Goal: Task Accomplishment & Management: Manage account settings

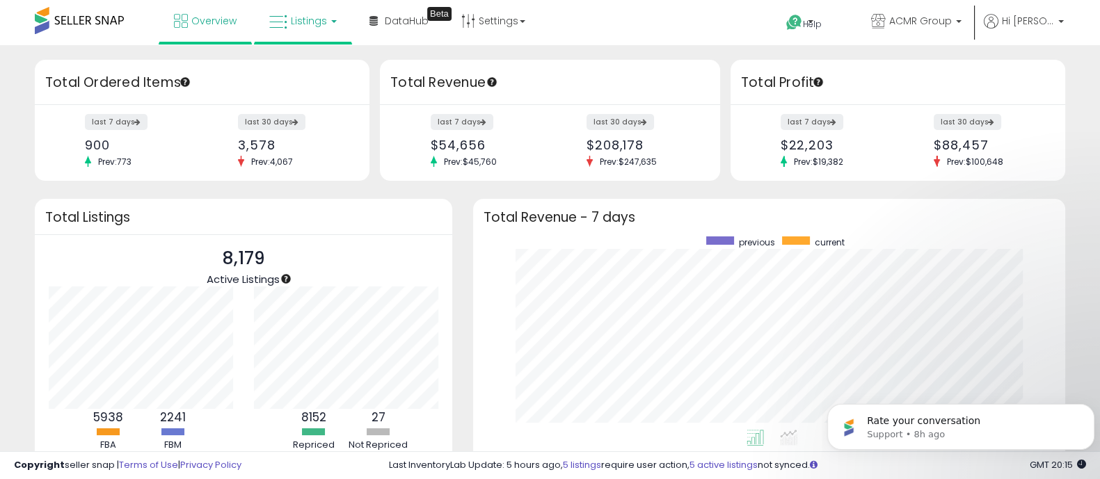
click at [302, 22] on span "Listings" at bounding box center [309, 21] width 36 height 14
click at [311, 70] on icon at bounding box center [313, 69] width 61 height 18
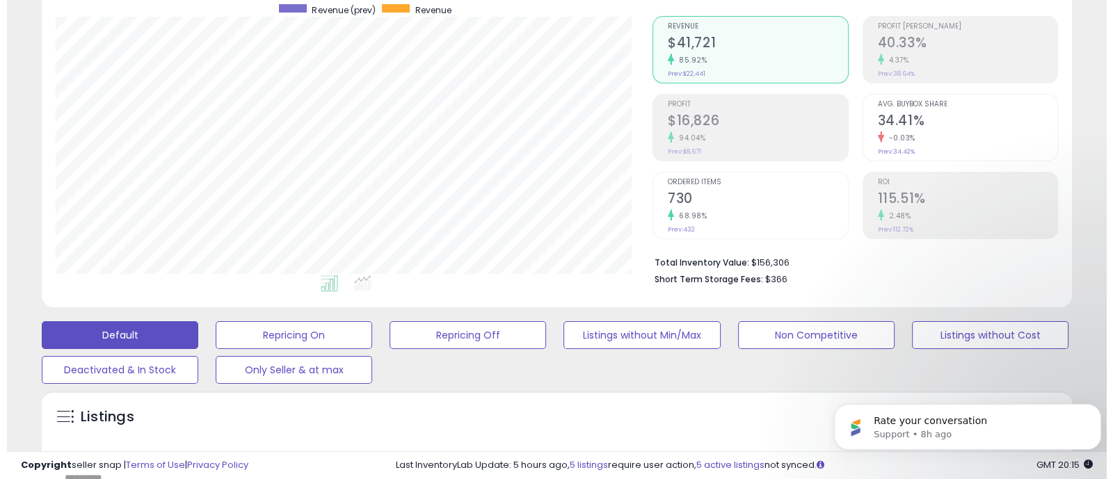
scroll to position [118, 0]
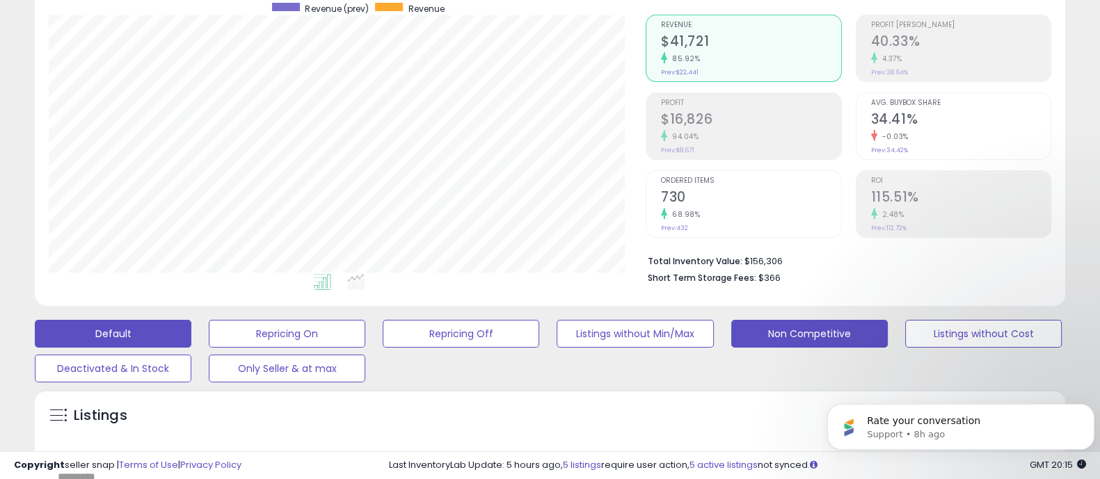
click at [810, 328] on button "Non Competitive" at bounding box center [809, 334] width 156 height 28
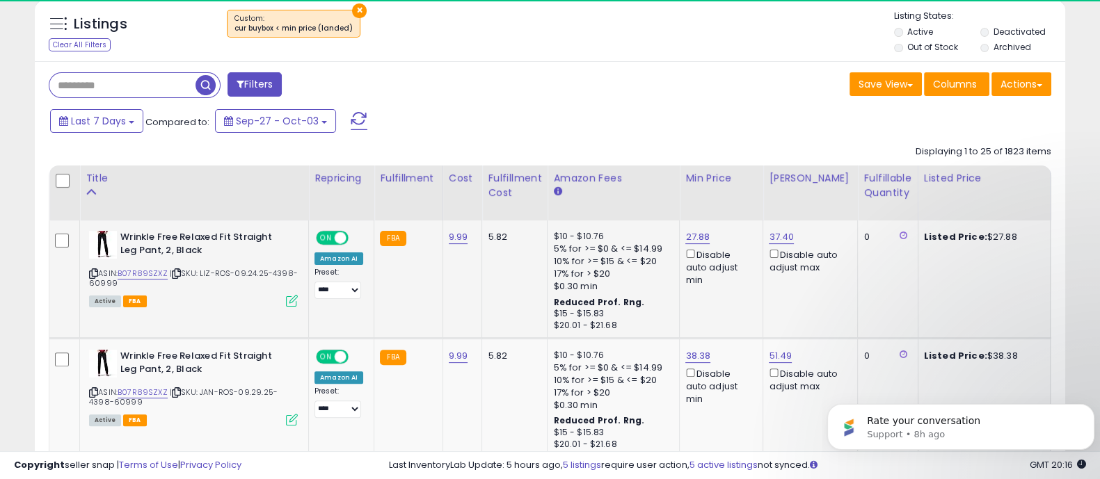
scroll to position [0, 243]
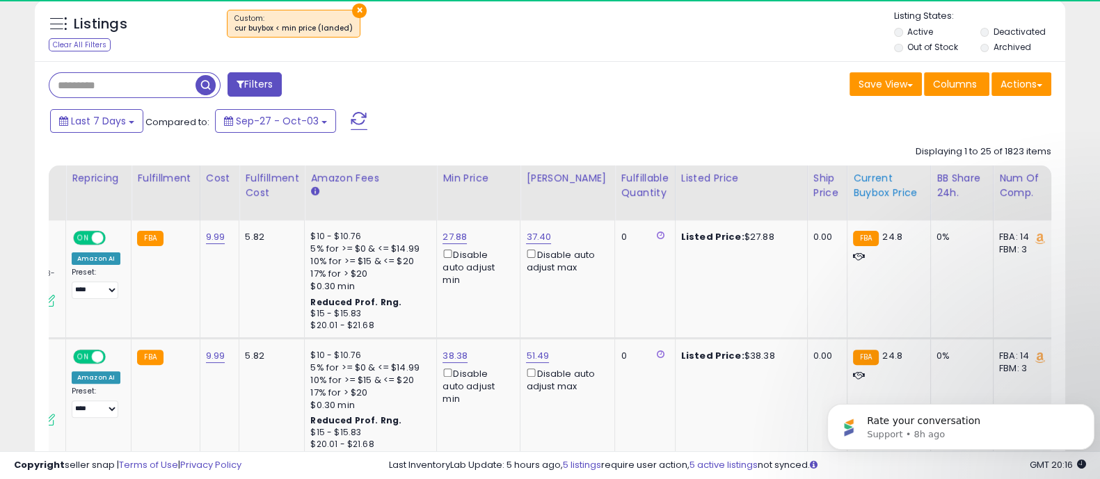
click at [862, 193] on div "Current Buybox Price" at bounding box center [889, 185] width 72 height 29
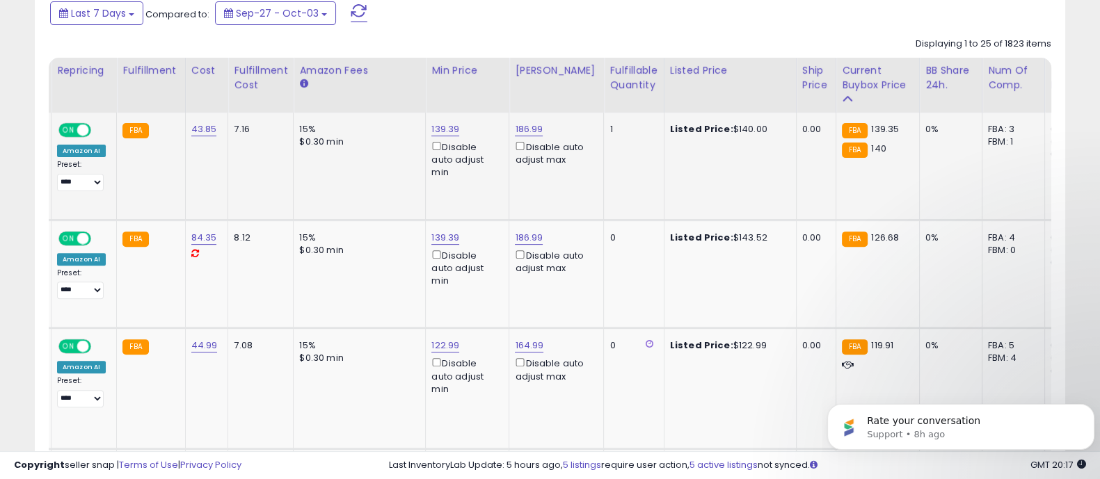
scroll to position [0, 259]
click at [444, 132] on link "139.39" at bounding box center [444, 129] width 28 height 14
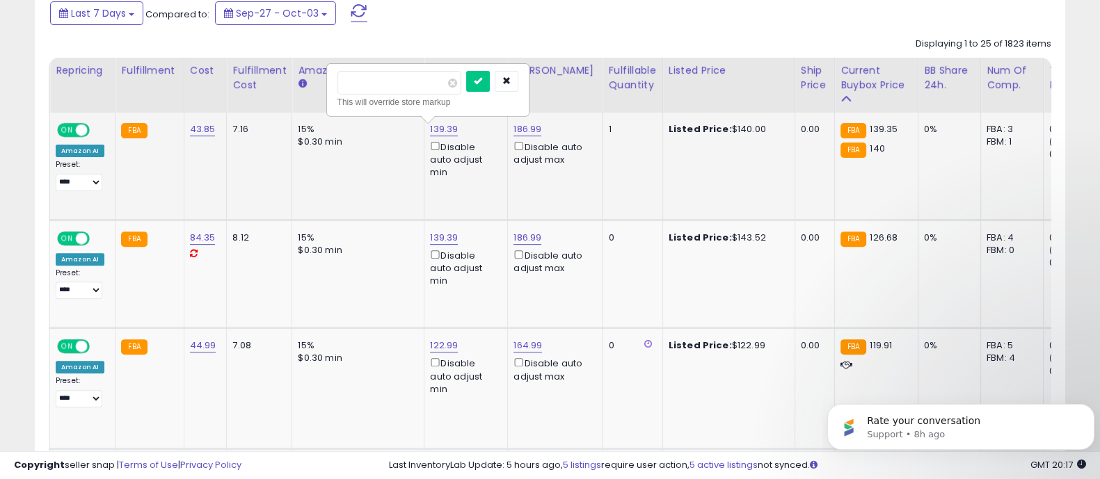
type input "*"
type input "*****"
click button "submit" at bounding box center [478, 81] width 24 height 21
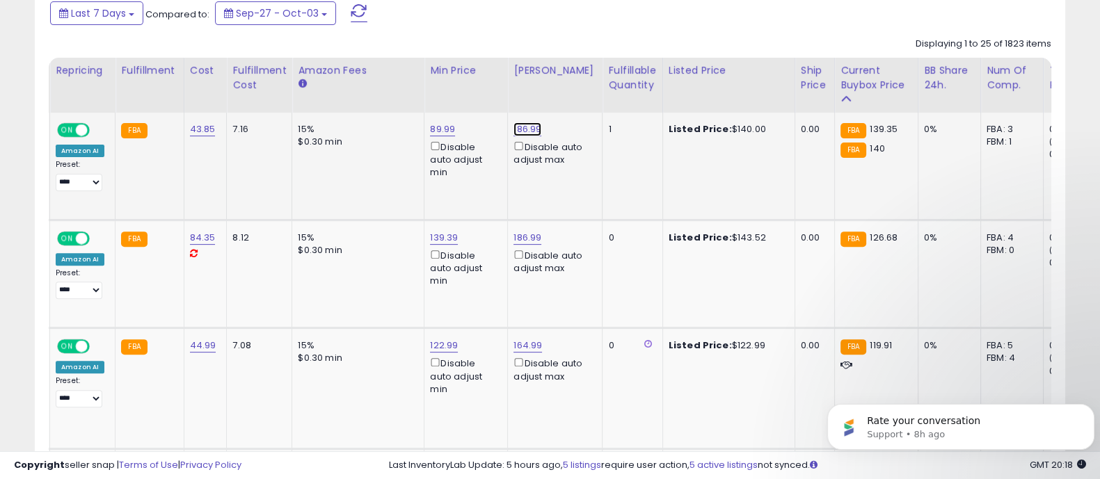
click at [515, 127] on link "186.99" at bounding box center [527, 129] width 28 height 14
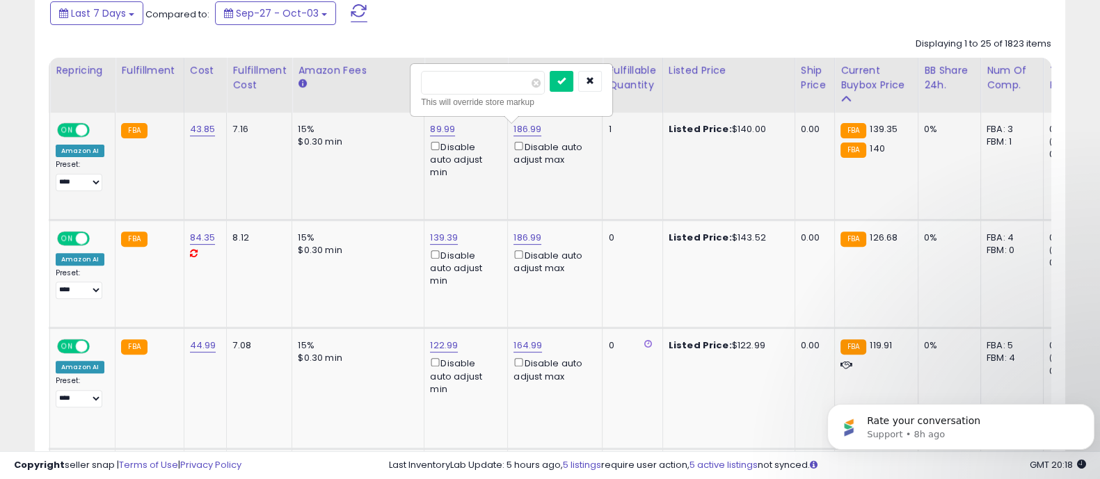
type input "******"
click button "submit" at bounding box center [561, 81] width 24 height 21
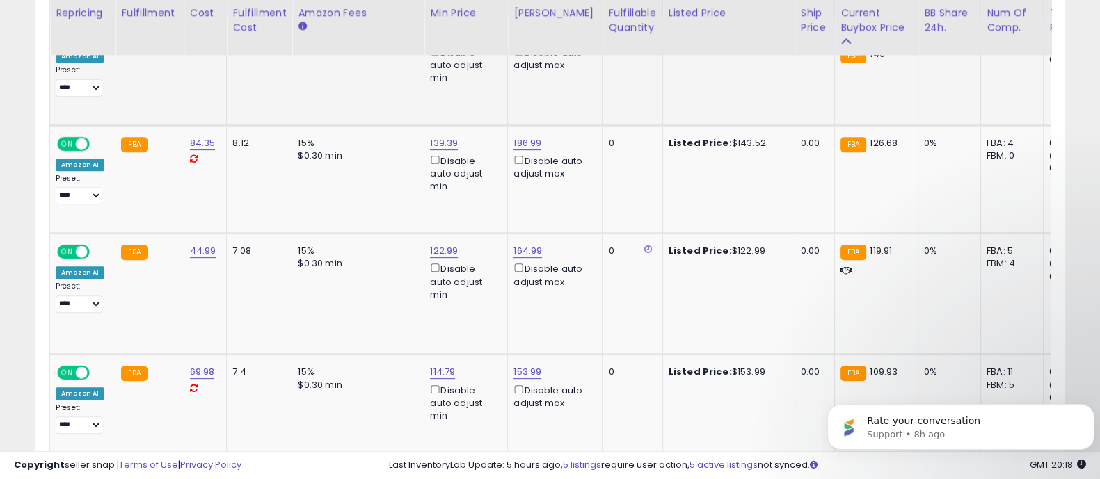
scroll to position [713, 0]
click at [446, 134] on td "139.39 Disable auto adjust min" at bounding box center [465, 178] width 83 height 108
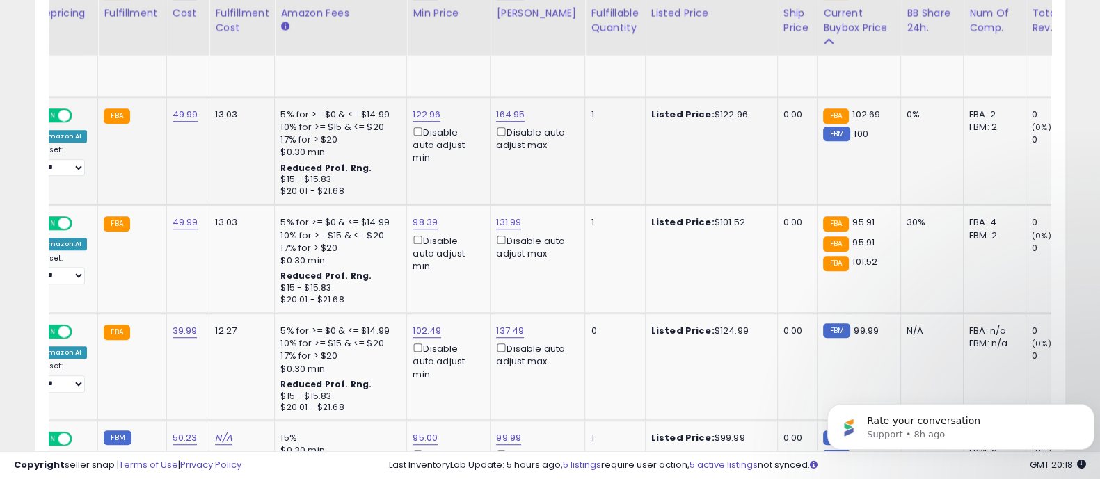
scroll to position [0, 275]
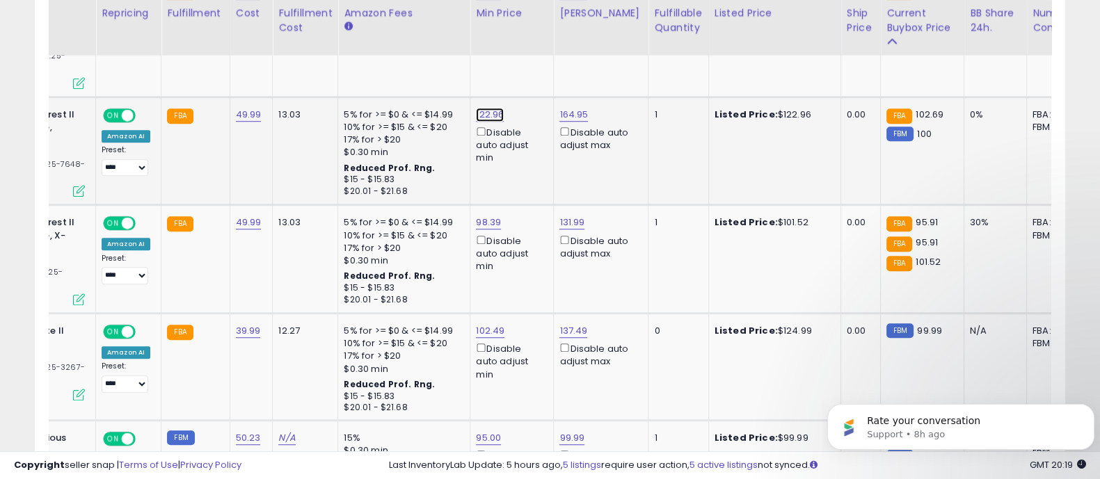
click at [486, 108] on link "122.96" at bounding box center [490, 115] width 28 height 14
type input "*"
type input "*****"
click at [535, 36] on button "submit" at bounding box center [523, 39] width 24 height 21
click at [476, 216] on link "98.39" at bounding box center [488, 223] width 25 height 14
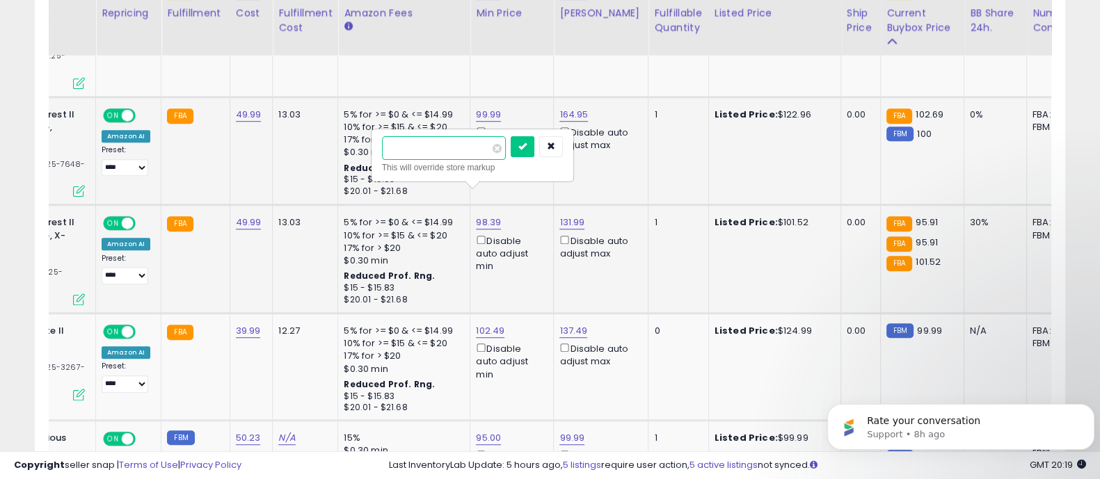
type input "**"
click button "submit" at bounding box center [522, 146] width 24 height 21
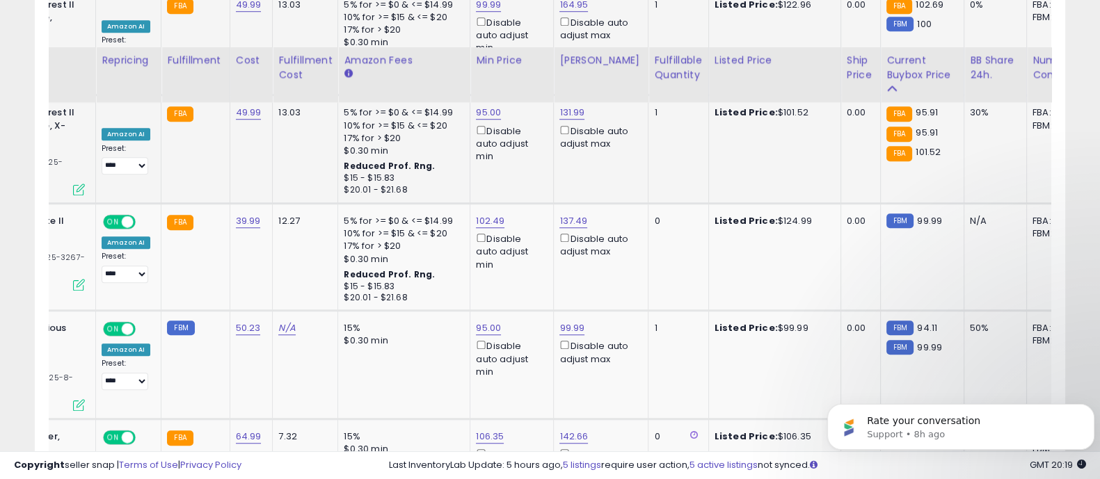
scroll to position [1373, 0]
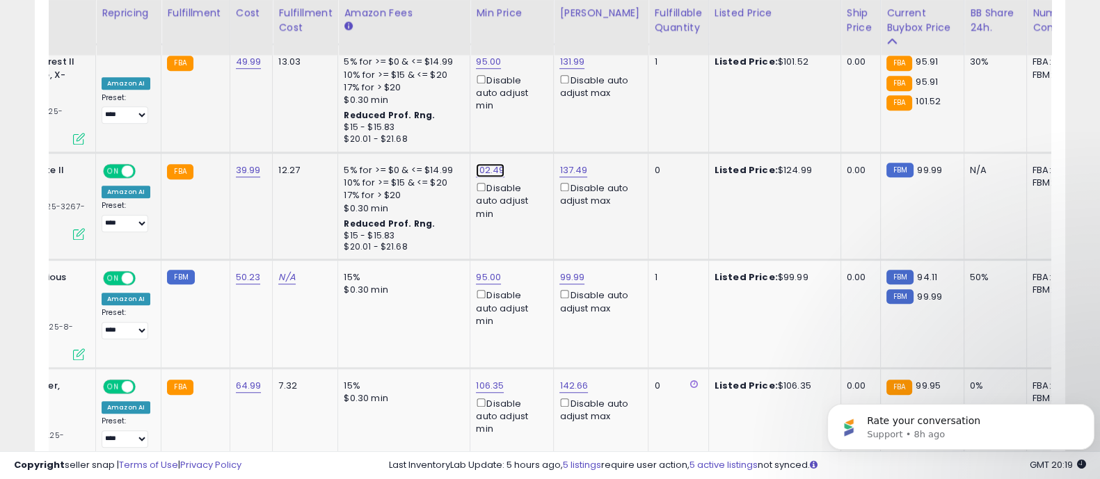
click at [476, 163] on link "102.49" at bounding box center [490, 170] width 29 height 14
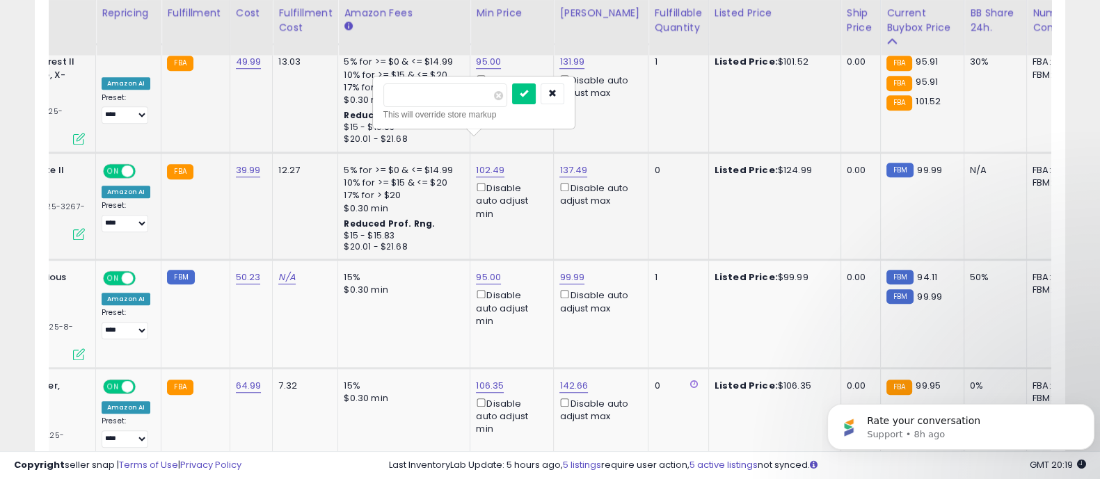
type input "*****"
click button "submit" at bounding box center [524, 93] width 24 height 21
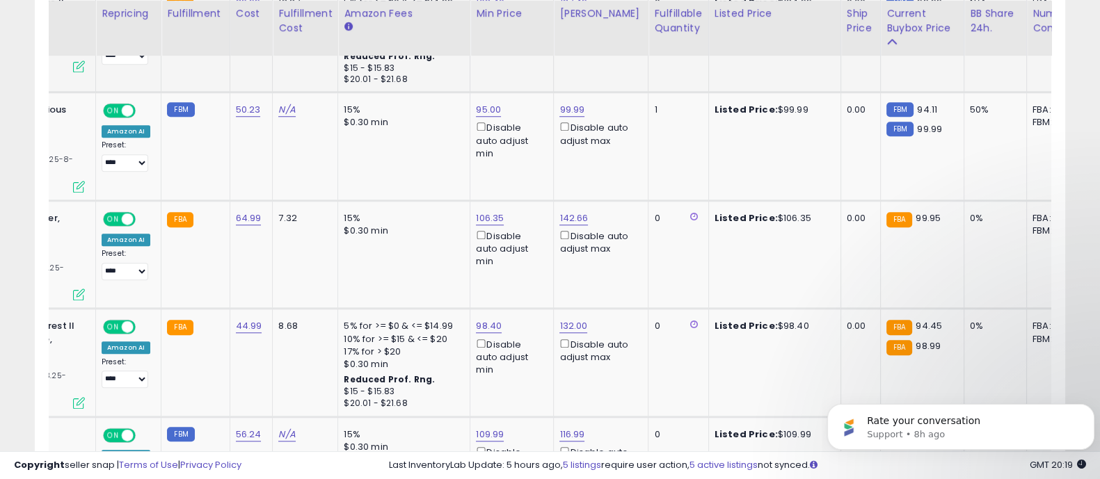
scroll to position [1537, 0]
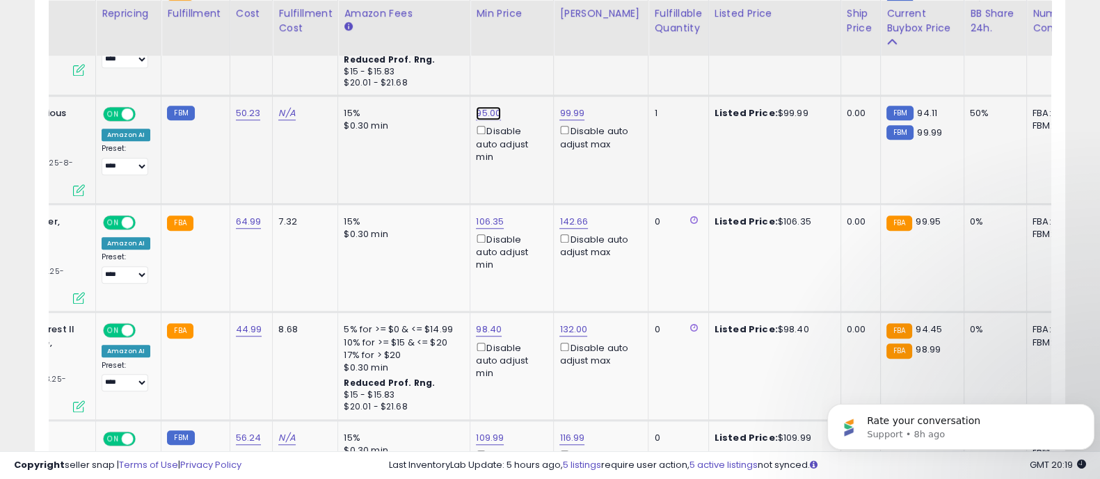
click at [485, 106] on link "95.00" at bounding box center [488, 113] width 25 height 14
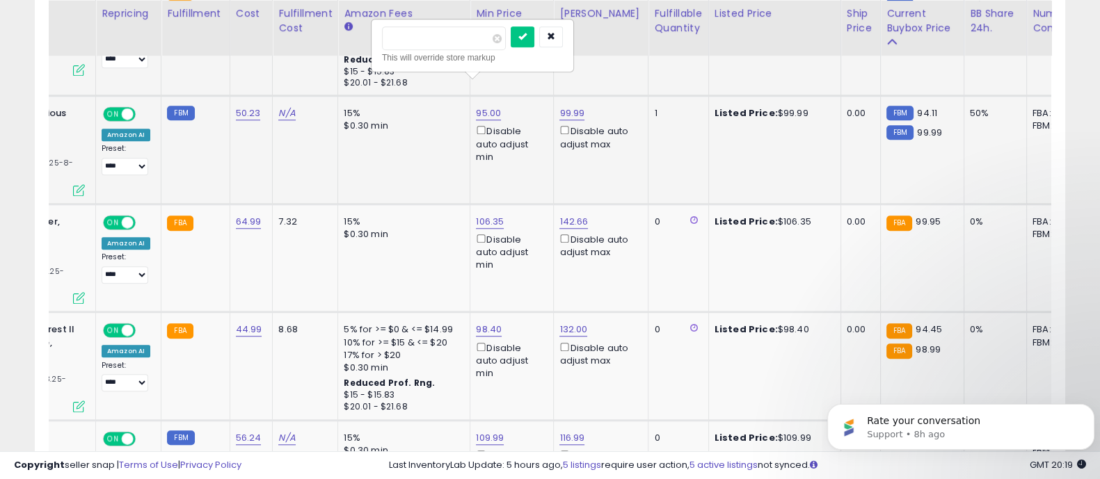
type input "**"
click button "submit" at bounding box center [522, 36] width 24 height 21
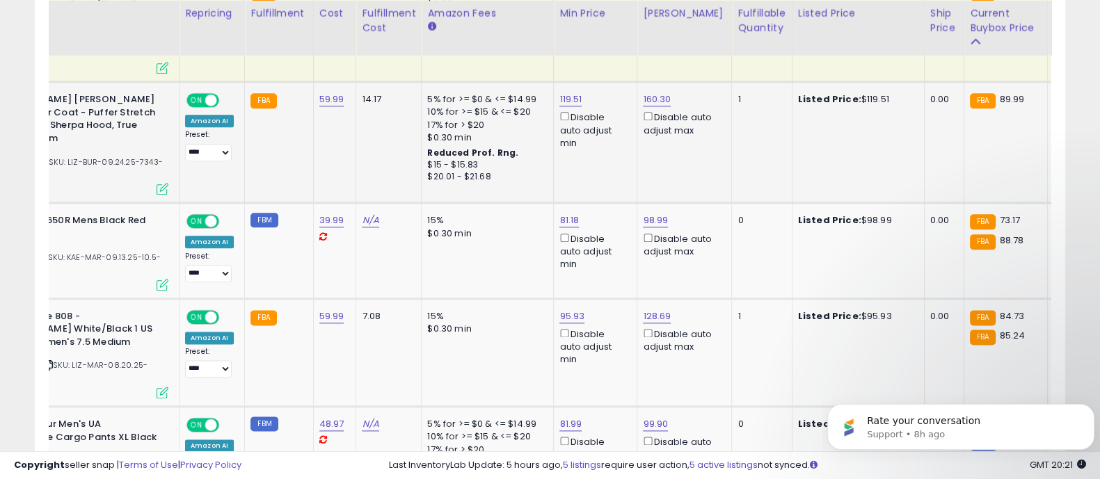
scroll to position [0, 130]
click at [566, 92] on link "119.51" at bounding box center [569, 99] width 22 height 14
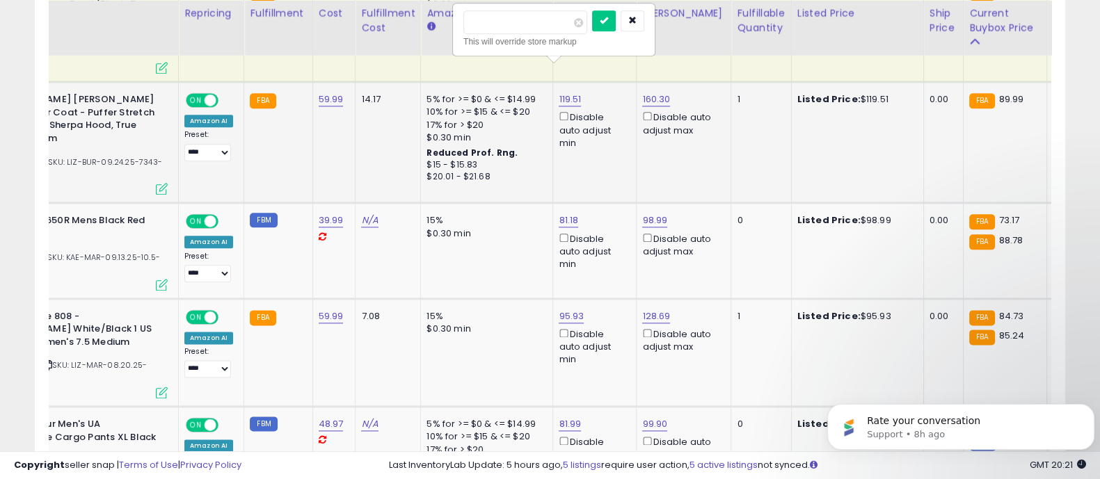
type input "***"
click button "submit" at bounding box center [604, 20] width 24 height 21
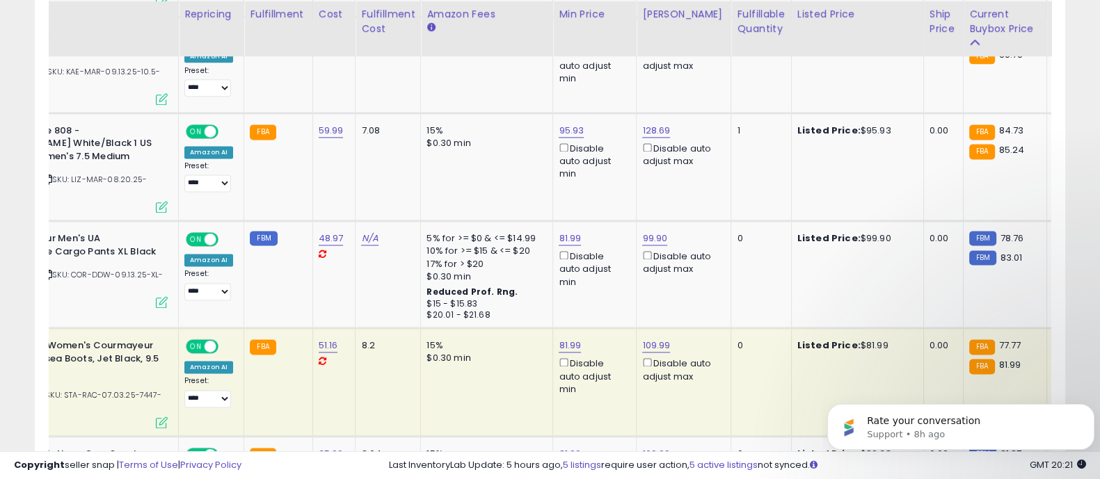
scroll to position [2372, 0]
click at [562, 112] on td "95.93 Disable auto adjust min" at bounding box center [594, 166] width 83 height 108
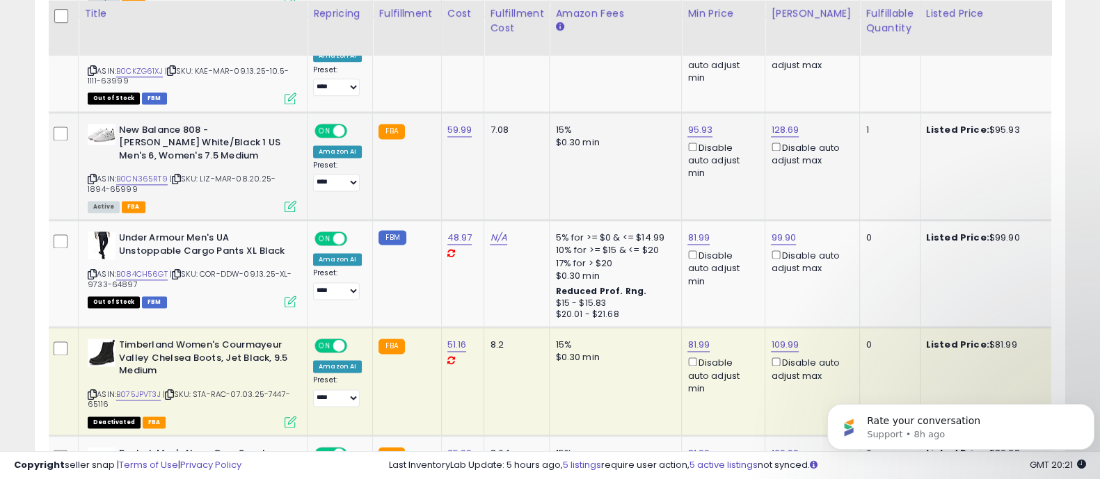
scroll to position [0, 1]
click at [147, 173] on link "B0CN365RT9" at bounding box center [141, 179] width 51 height 12
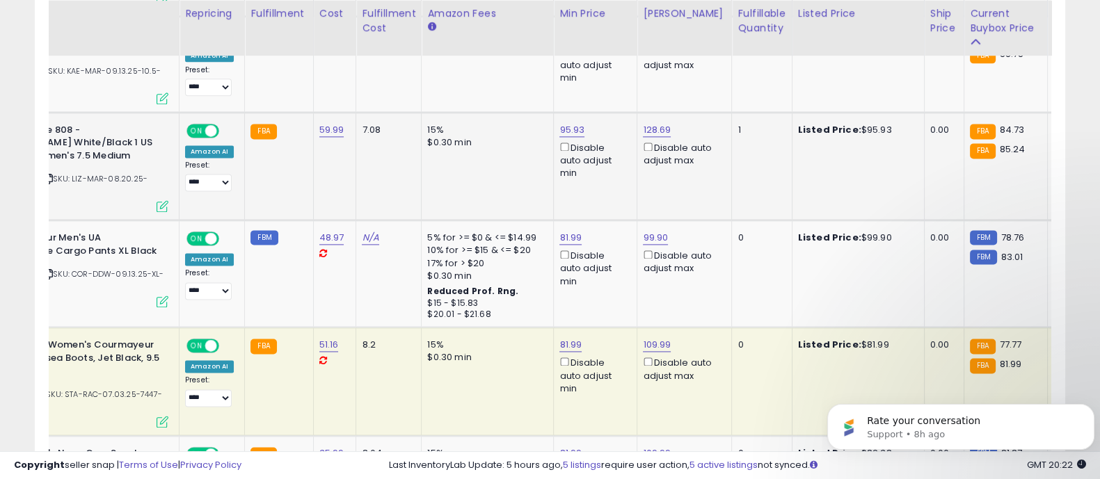
scroll to position [0, 130]
